Goal: Information Seeking & Learning: Learn about a topic

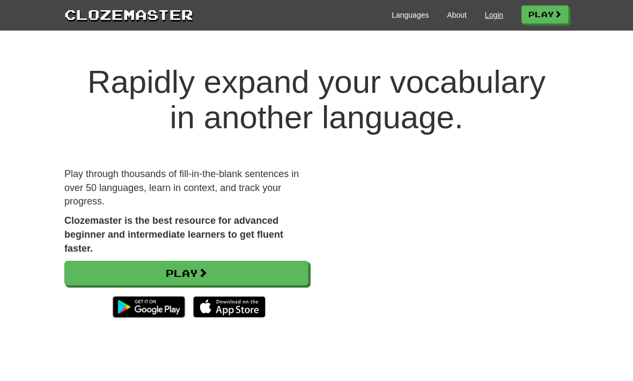
click at [485, 19] on link "Login" at bounding box center [494, 15] width 18 height 11
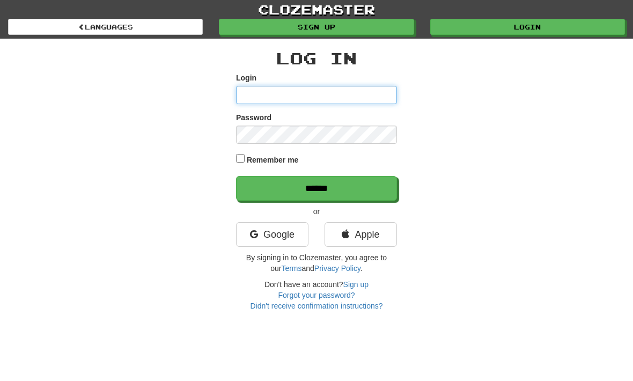
type input "**********"
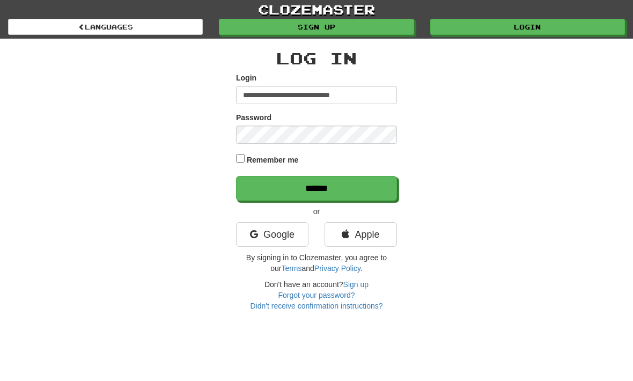
click at [317, 187] on input "******" at bounding box center [316, 188] width 161 height 25
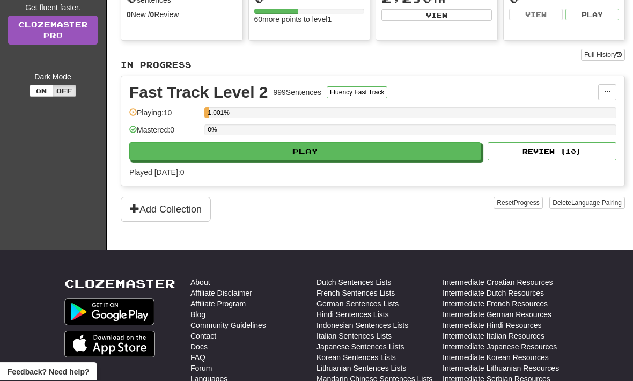
scroll to position [158, 0]
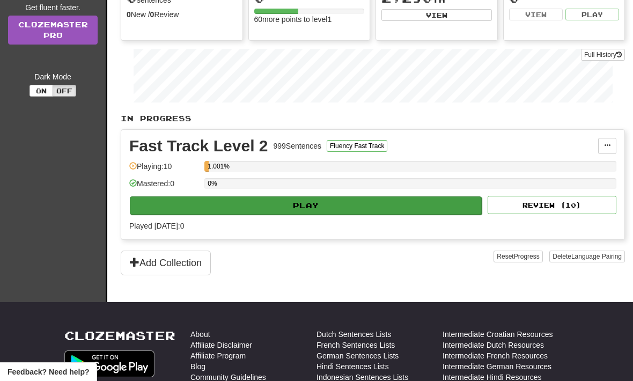
click at [441, 202] on button "Play" at bounding box center [306, 205] width 352 height 18
select select "**"
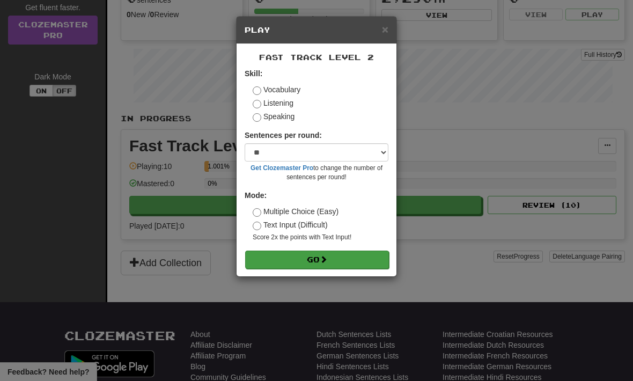
click at [357, 263] on button "Go" at bounding box center [317, 260] width 144 height 18
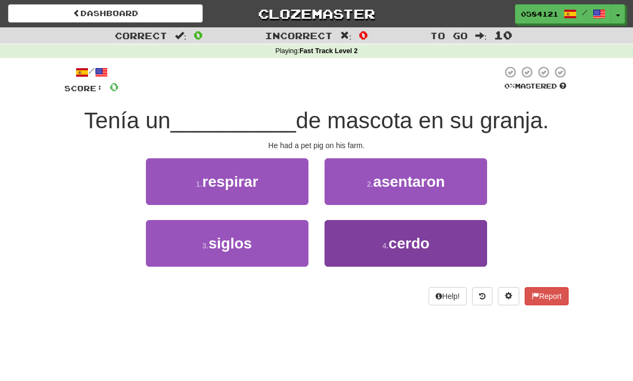
click at [457, 238] on button "4 . cerdo" at bounding box center [406, 243] width 163 height 47
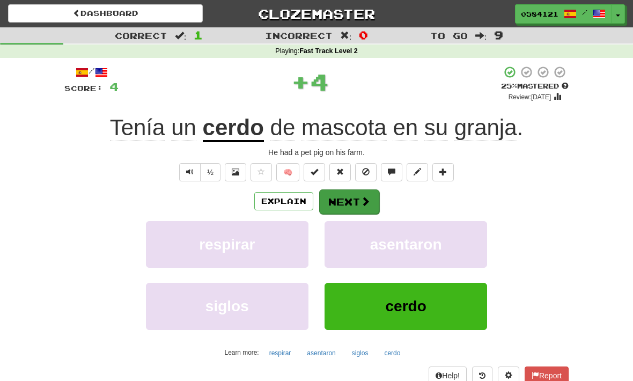
click at [369, 196] on span at bounding box center [365, 201] width 10 height 10
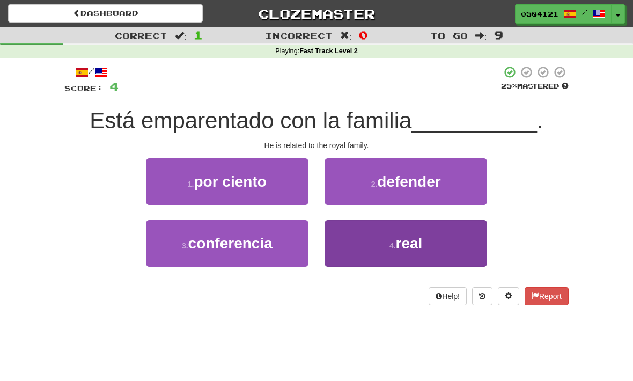
click at [417, 263] on button "4 . real" at bounding box center [406, 243] width 163 height 47
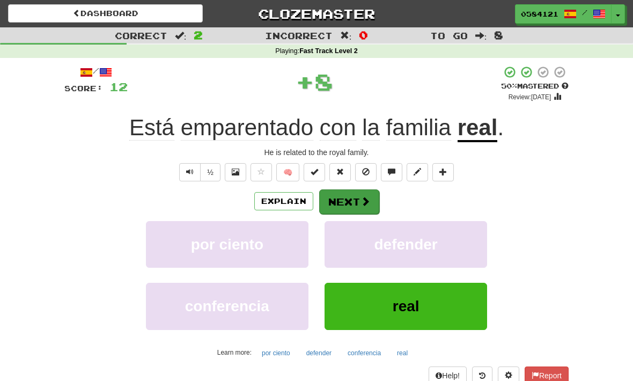
click at [349, 201] on button "Next" at bounding box center [349, 201] width 60 height 25
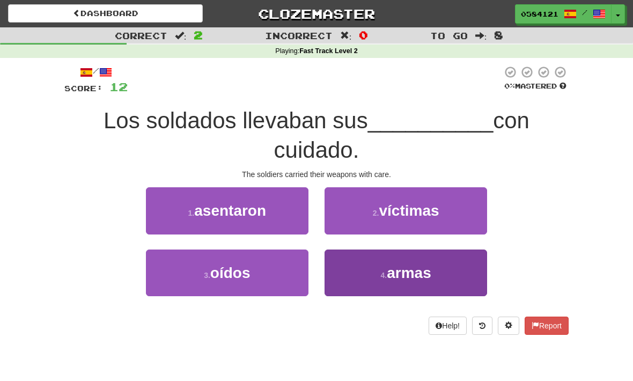
click at [418, 264] on span "armas" at bounding box center [409, 272] width 45 height 17
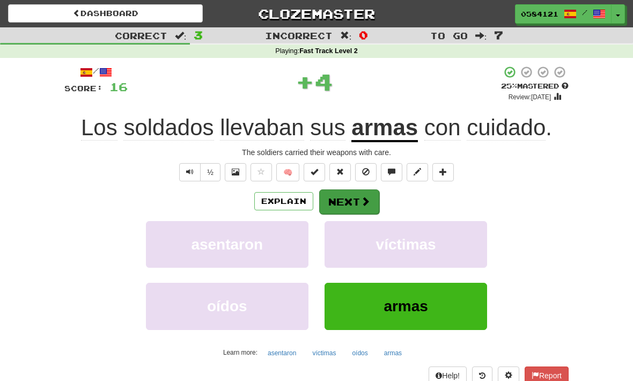
click at [378, 207] on button "Next" at bounding box center [349, 201] width 60 height 25
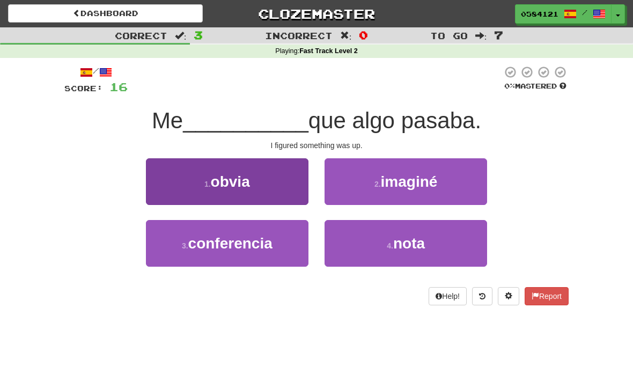
click at [284, 188] on button "1 . obvia" at bounding box center [227, 181] width 163 height 47
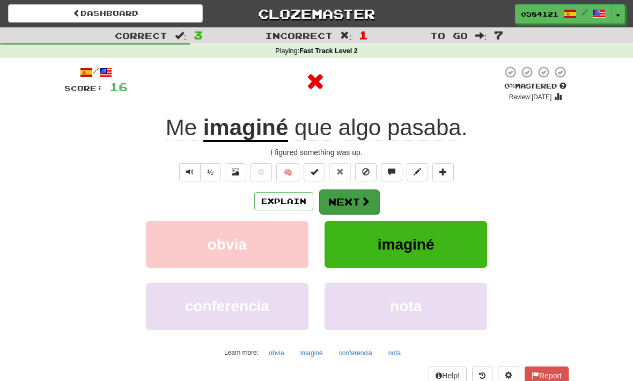
click at [371, 207] on button "Next" at bounding box center [349, 201] width 60 height 25
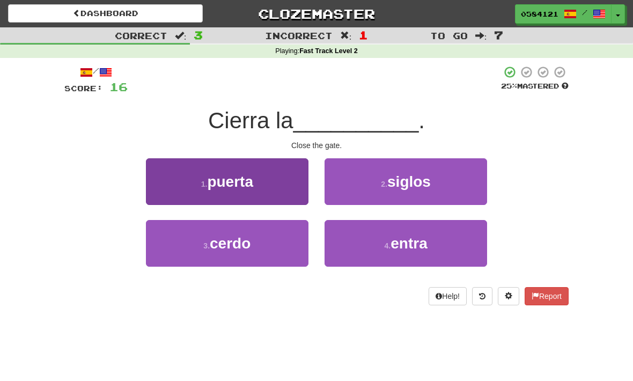
click at [247, 184] on span "puerta" at bounding box center [230, 181] width 46 height 17
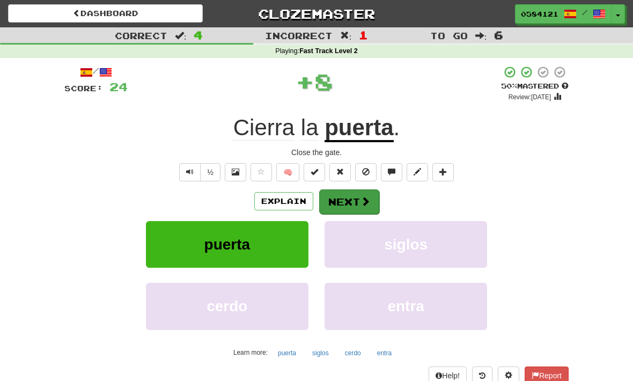
click at [366, 196] on span at bounding box center [365, 201] width 10 height 10
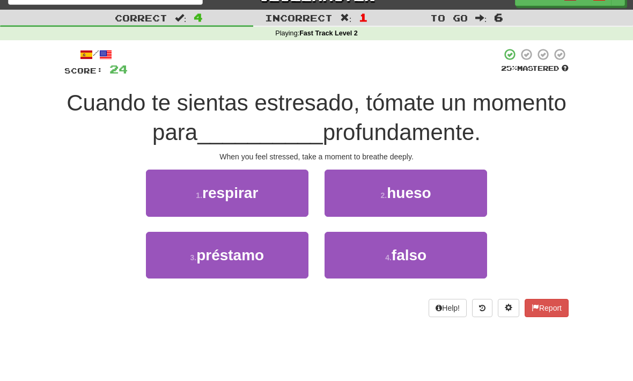
scroll to position [18, 0]
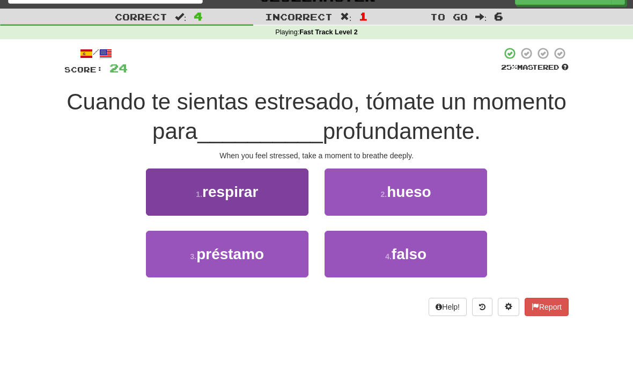
click at [268, 213] on button "1 . respirar" at bounding box center [227, 192] width 163 height 47
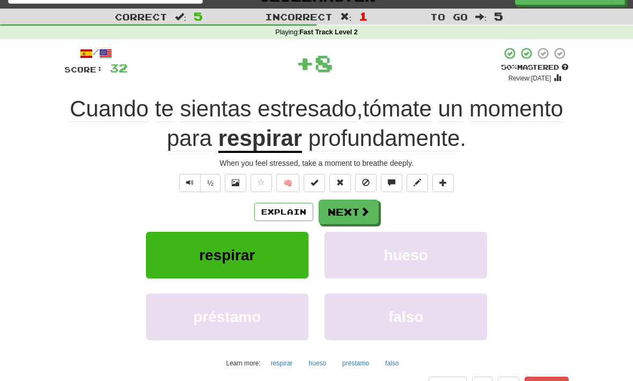
scroll to position [19, 0]
click at [345, 217] on button "Next" at bounding box center [349, 212] width 60 height 25
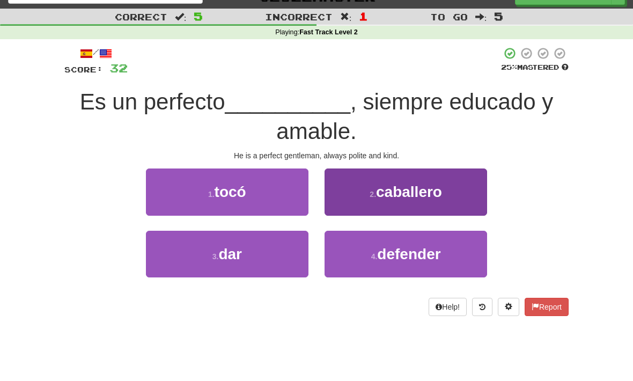
click at [422, 180] on button "2 . caballero" at bounding box center [406, 191] width 163 height 47
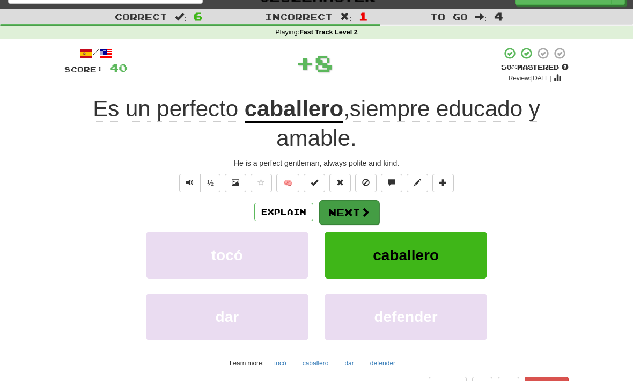
click at [363, 207] on span at bounding box center [365, 212] width 10 height 10
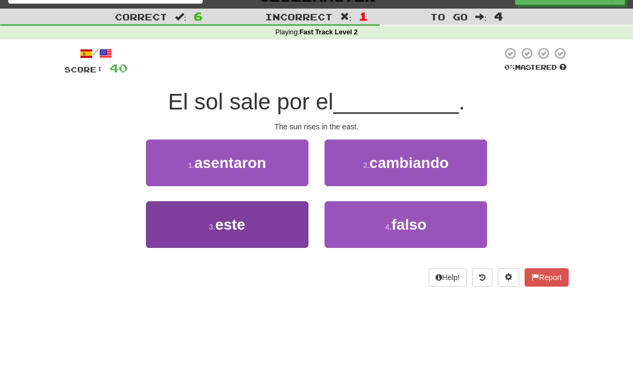
click at [273, 237] on button "3 . este" at bounding box center [227, 224] width 163 height 47
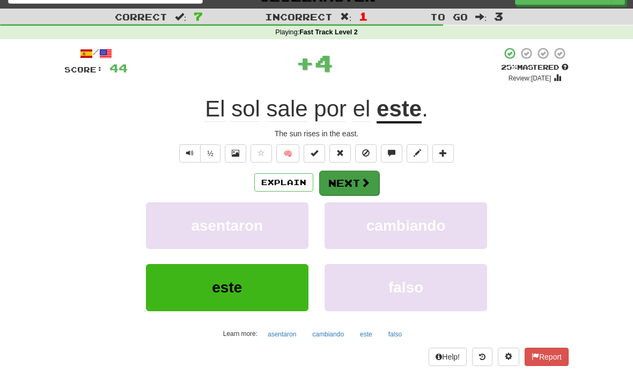
click at [356, 181] on button "Next" at bounding box center [349, 183] width 60 height 25
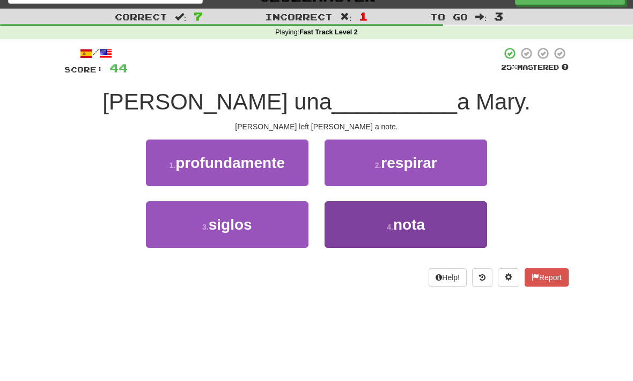
click at [415, 226] on span "nota" at bounding box center [409, 224] width 32 height 17
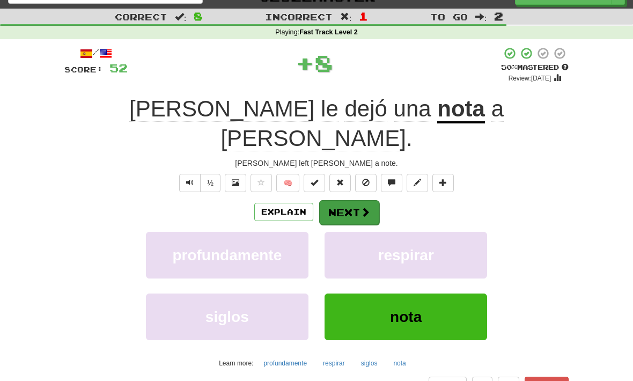
click at [360, 207] on span at bounding box center [365, 212] width 10 height 10
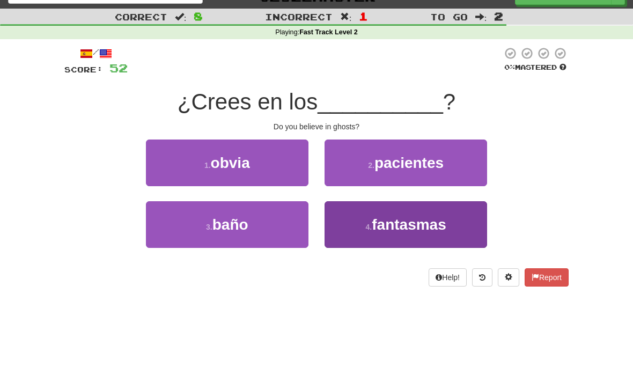
click at [422, 207] on button "4 . fantasmas" at bounding box center [406, 224] width 163 height 47
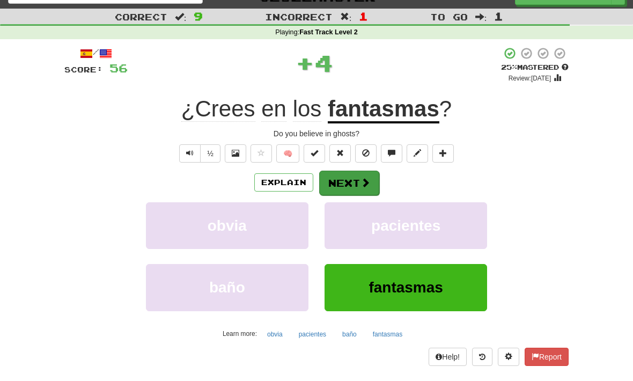
click at [352, 176] on button "Next" at bounding box center [349, 183] width 60 height 25
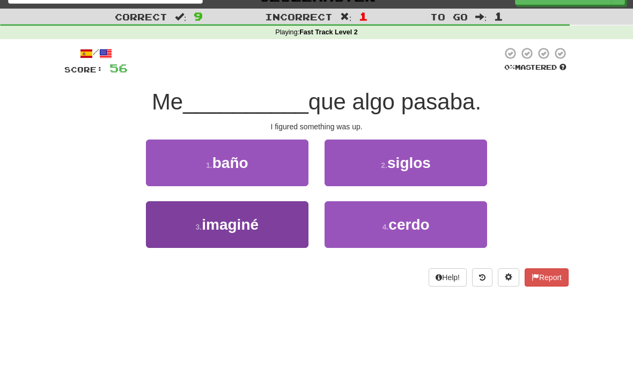
click at [279, 232] on button "3 . imaginé" at bounding box center [227, 224] width 163 height 47
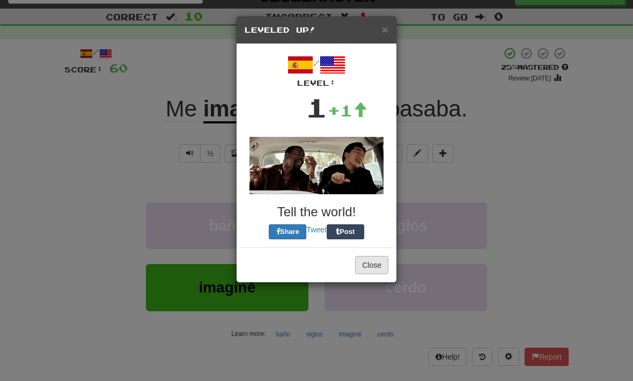
click at [370, 273] on button "Close" at bounding box center [371, 265] width 33 height 18
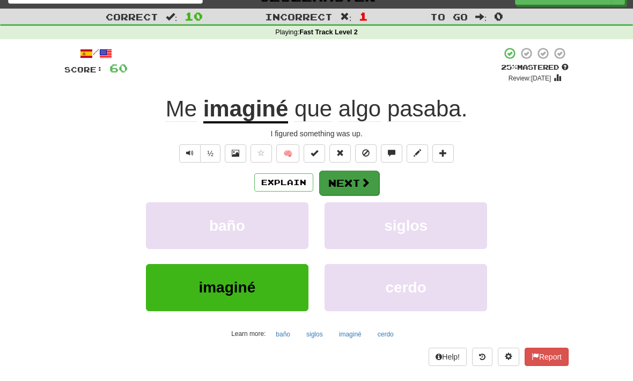
click at [361, 178] on span at bounding box center [365, 183] width 10 height 10
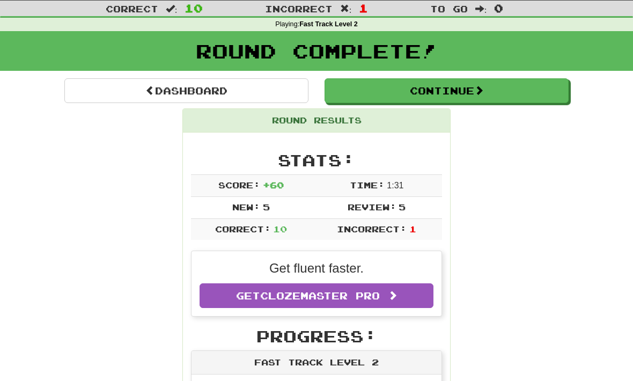
scroll to position [0, 0]
